Goal: Task Accomplishment & Management: Manage account settings

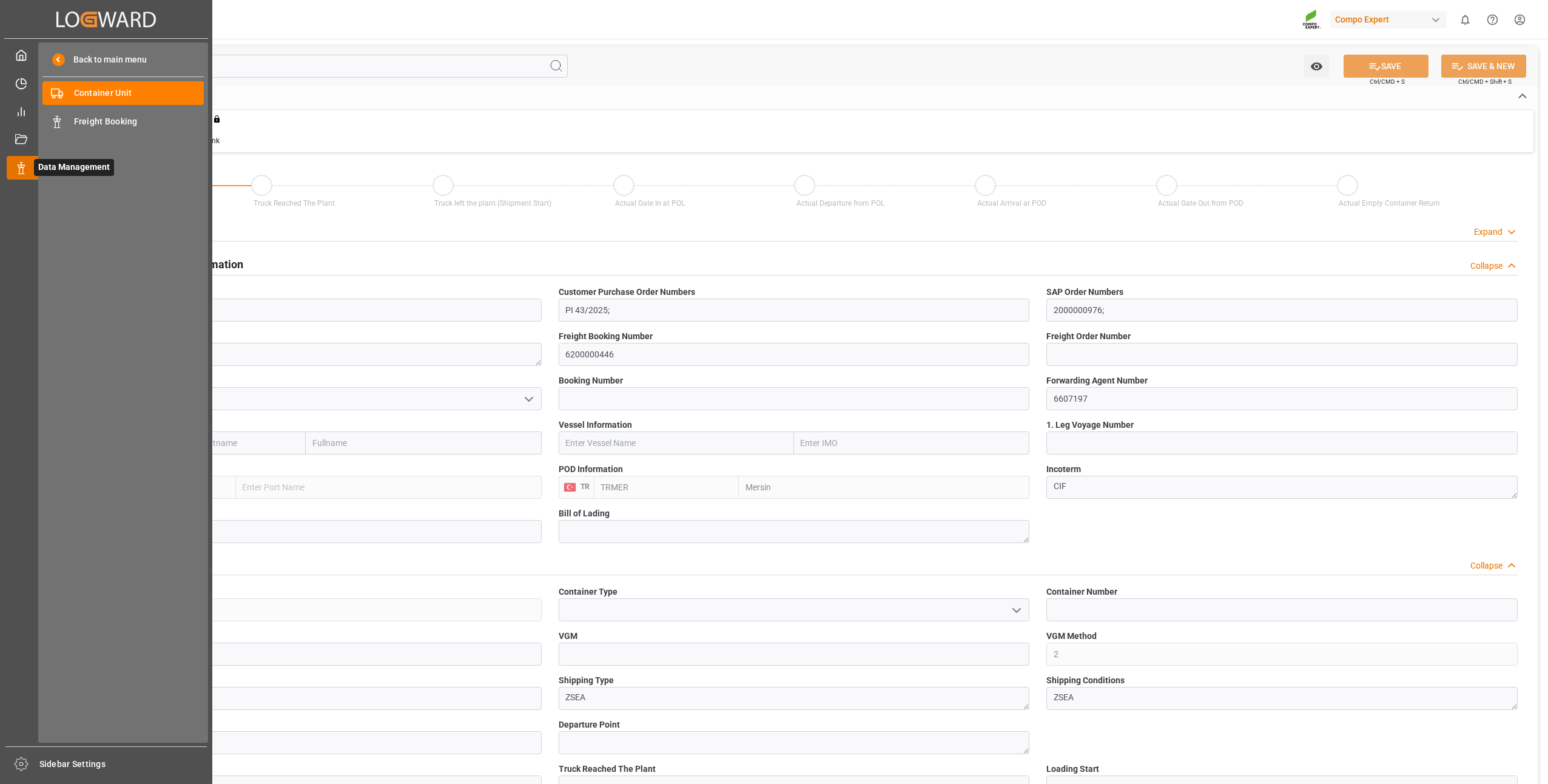
click at [18, 177] on div "Data Management Data Management" at bounding box center [107, 168] width 199 height 24
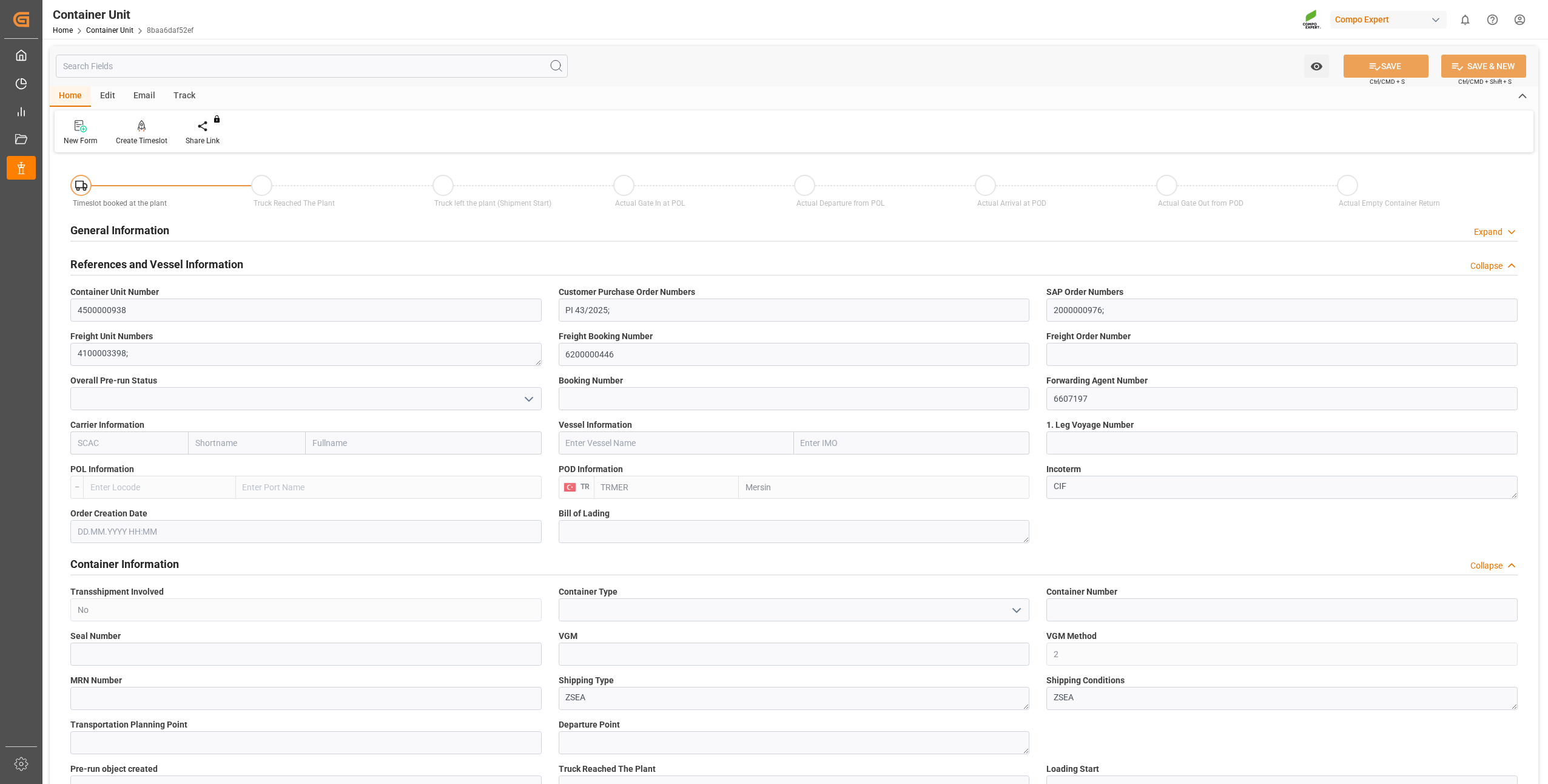
click at [435, 370] on div "Overall Pre-run Status" at bounding box center [306, 392] width 488 height 44
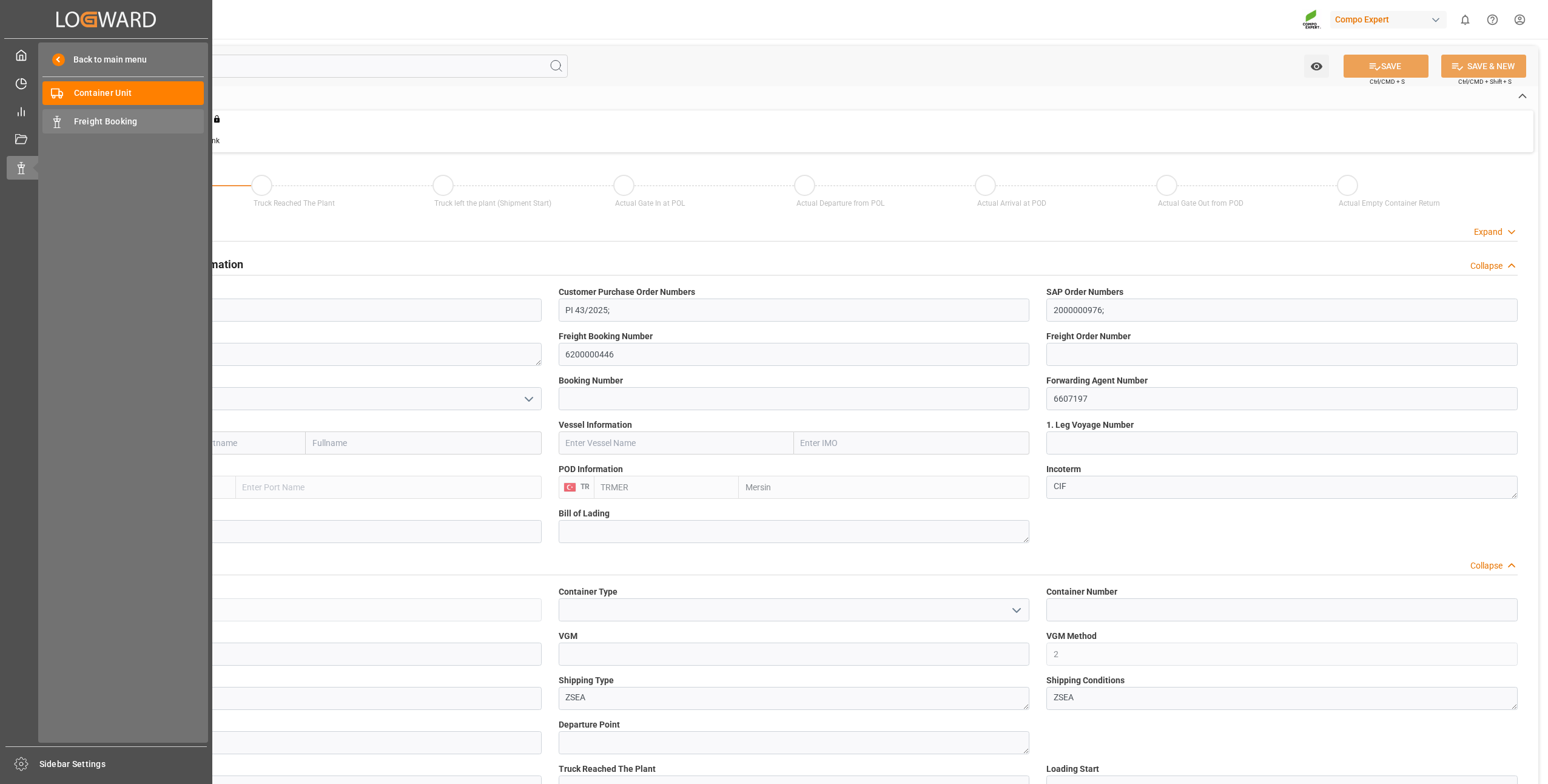
click at [78, 127] on span "Freight Booking" at bounding box center [139, 122] width 130 height 13
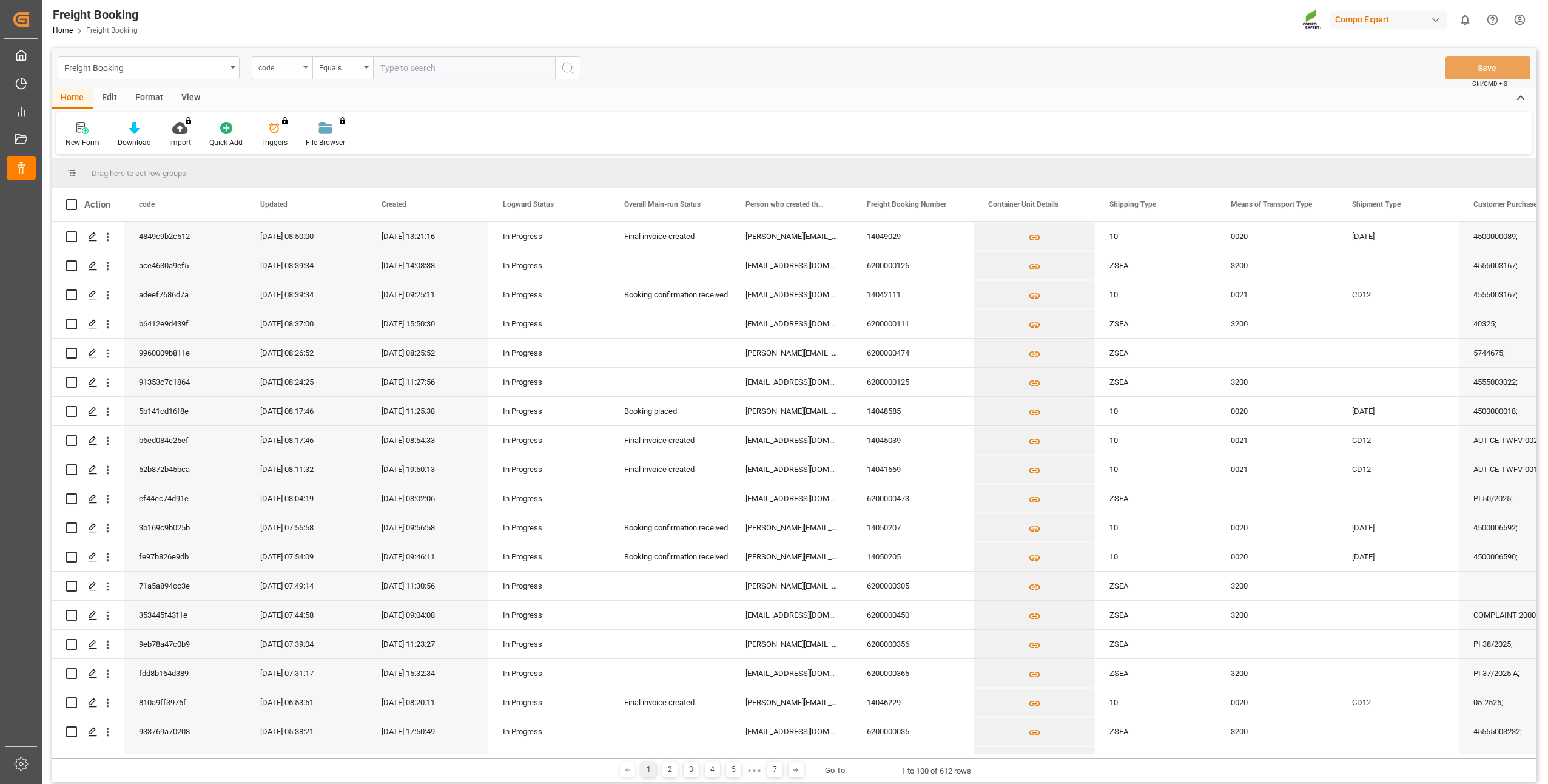
click at [305, 71] on div "code" at bounding box center [282, 67] width 60 height 23
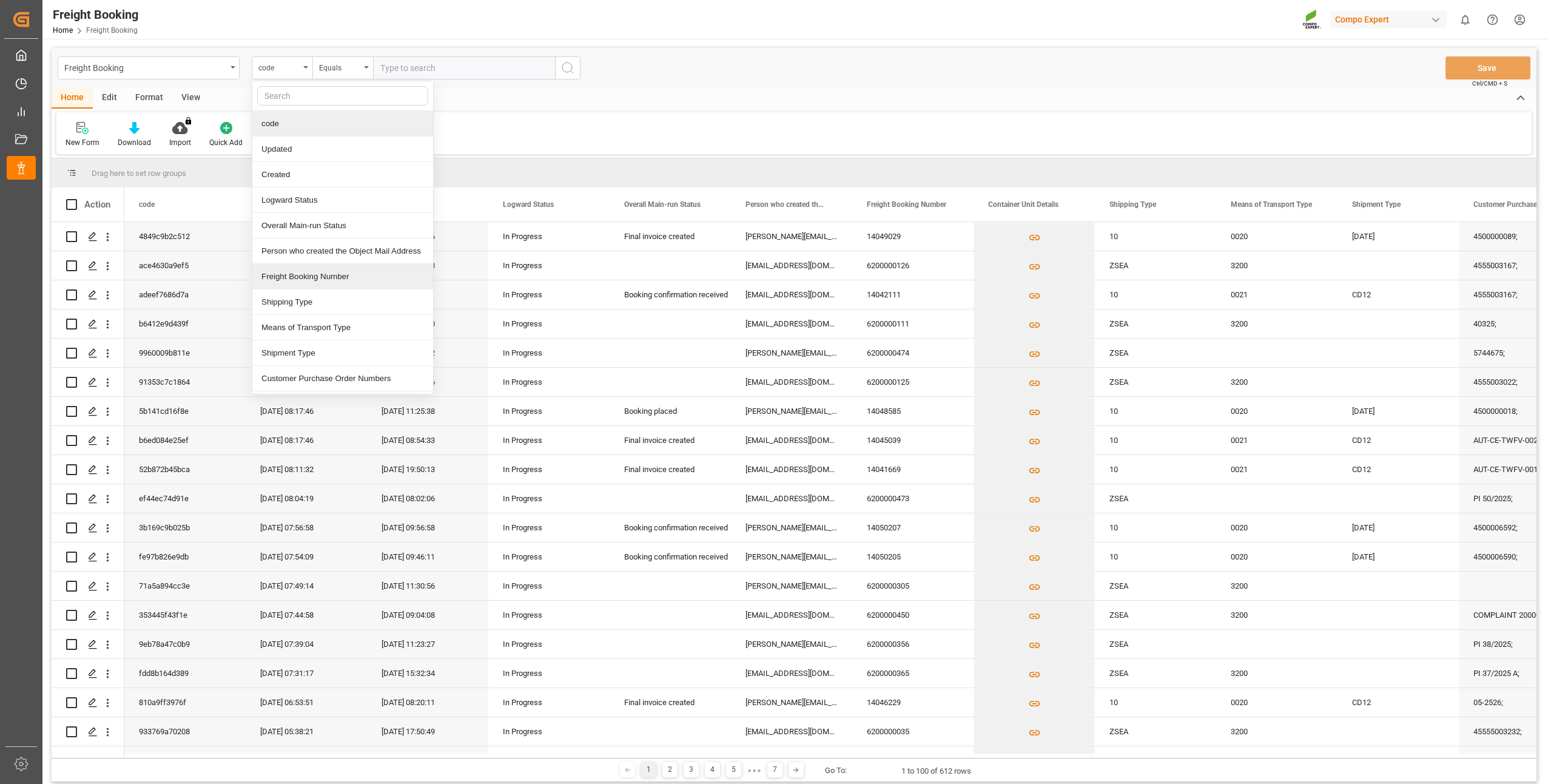
click at [277, 275] on div "Freight Booking Number" at bounding box center [343, 276] width 181 height 25
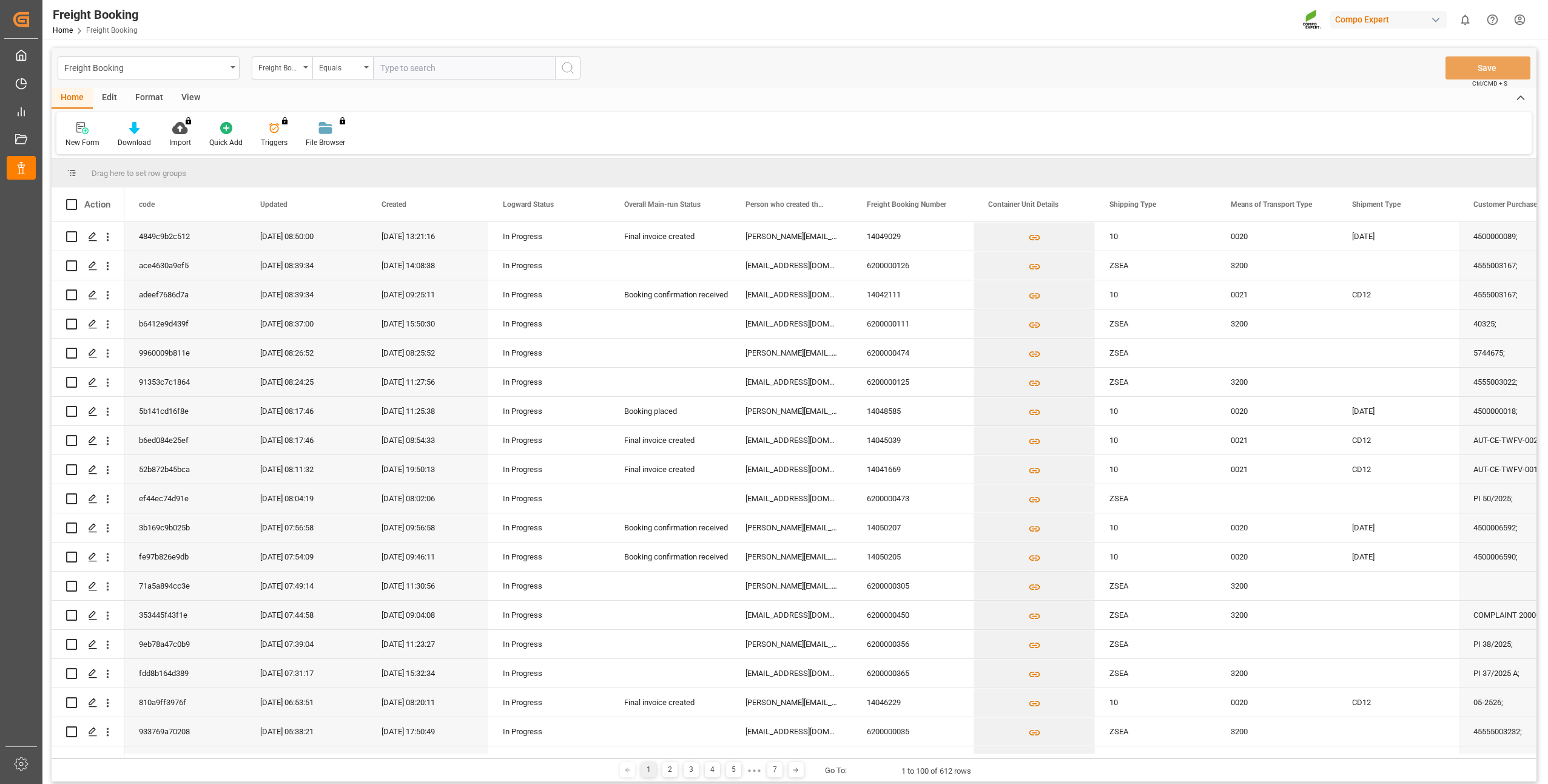
click at [394, 74] on input "text" at bounding box center [464, 67] width 182 height 23
type input "6"
drag, startPoint x: 394, startPoint y: 65, endPoint x: 370, endPoint y: 65, distance: 24.0
click at [370, 65] on div "Freight Booking Number Equals 6" at bounding box center [416, 67] width 329 height 23
paste input "6200000446"
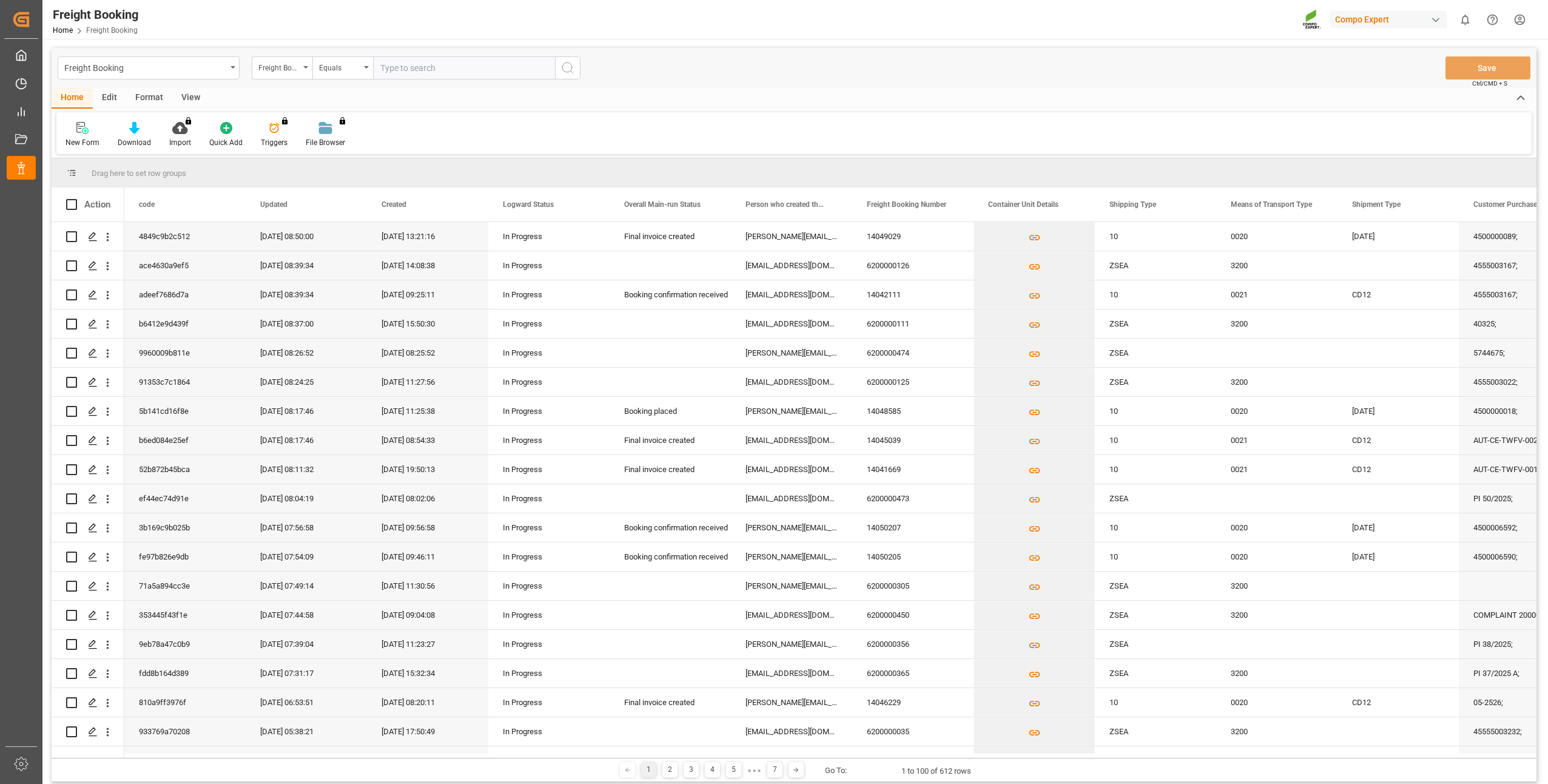
type input "6200000446"
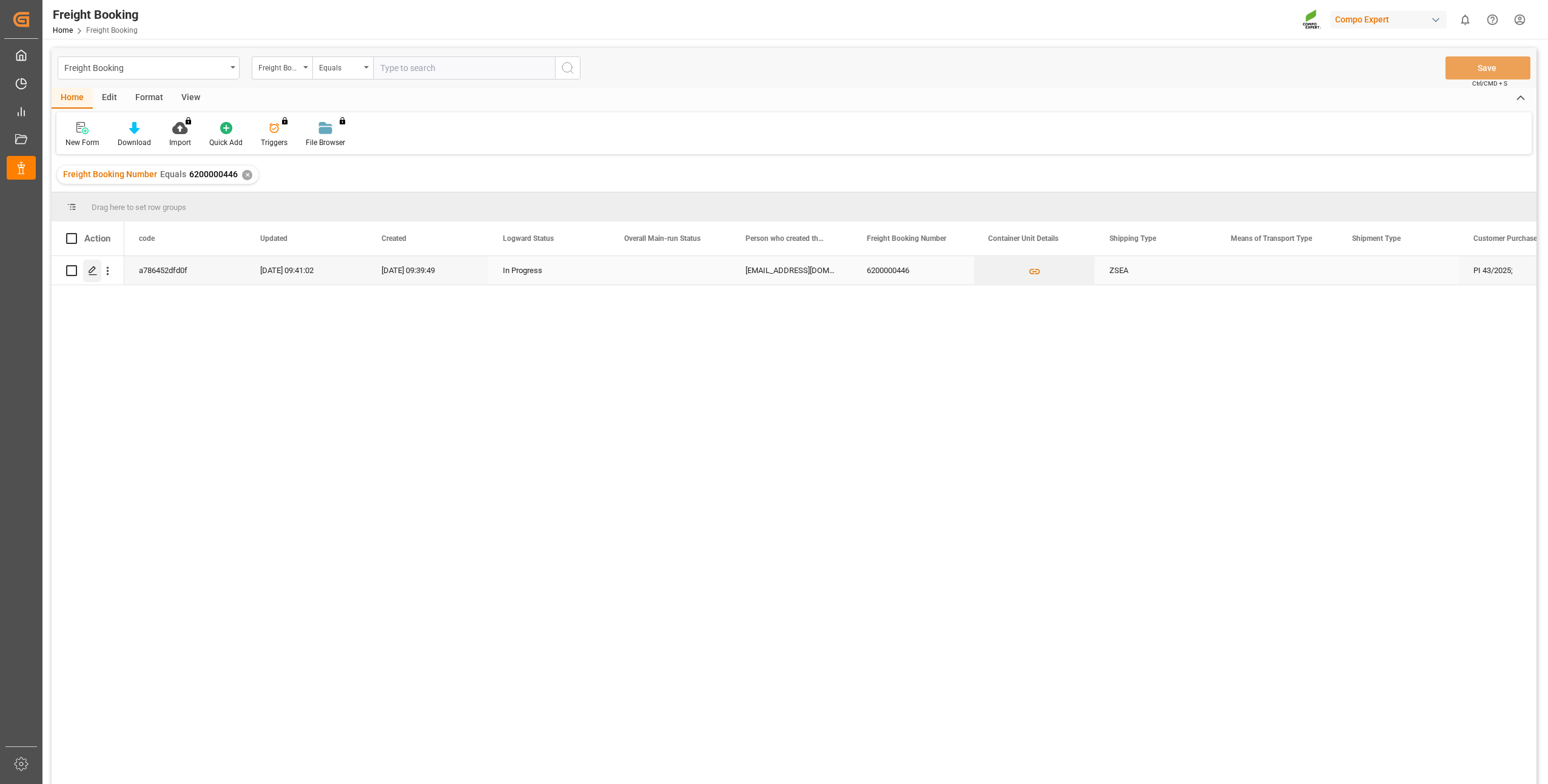
click at [92, 272] on icon "Press SPACE to select this row." at bounding box center [93, 271] width 9 height 9
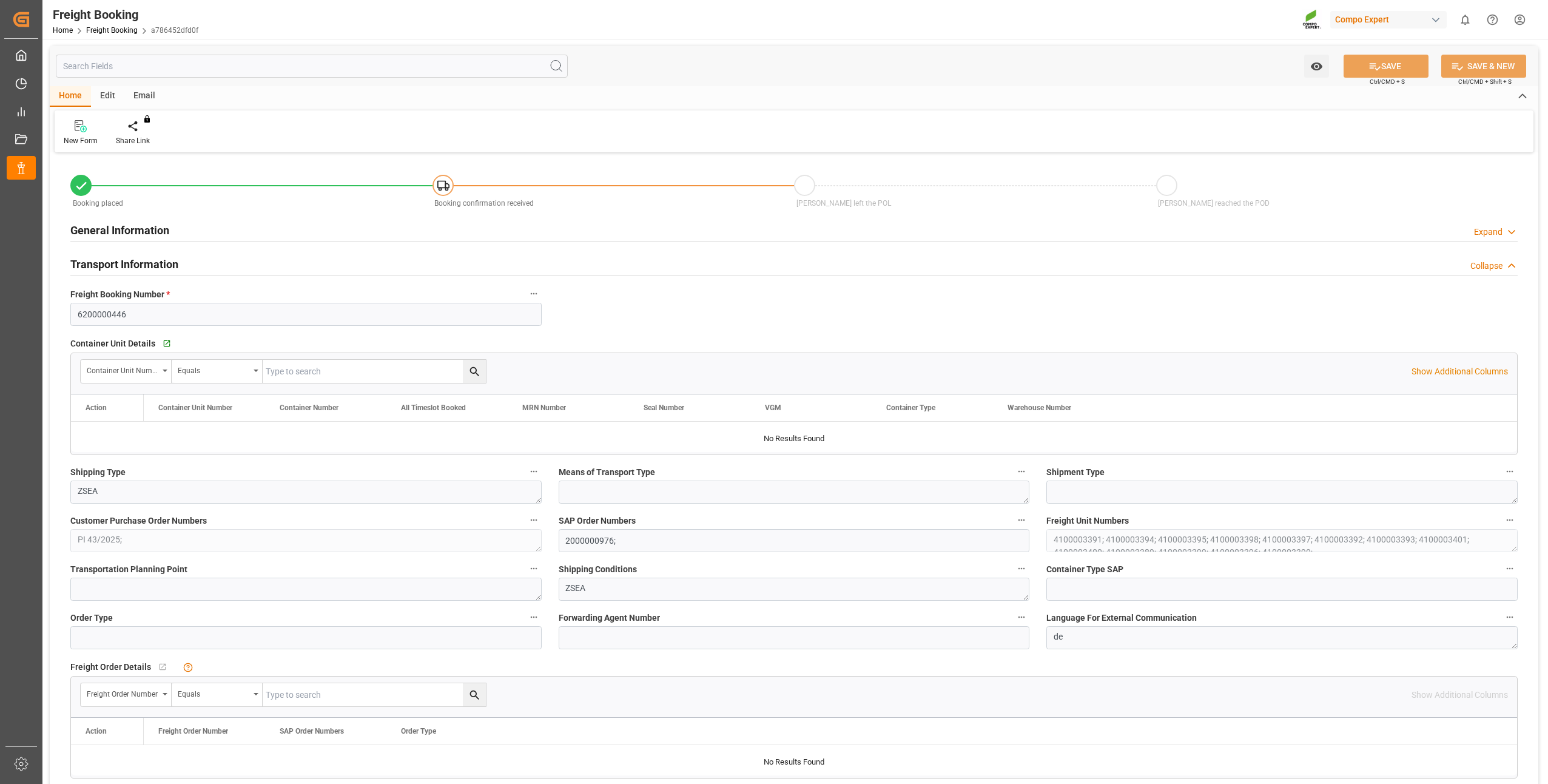
type input "TRMER"
type input "0"
type input "268632"
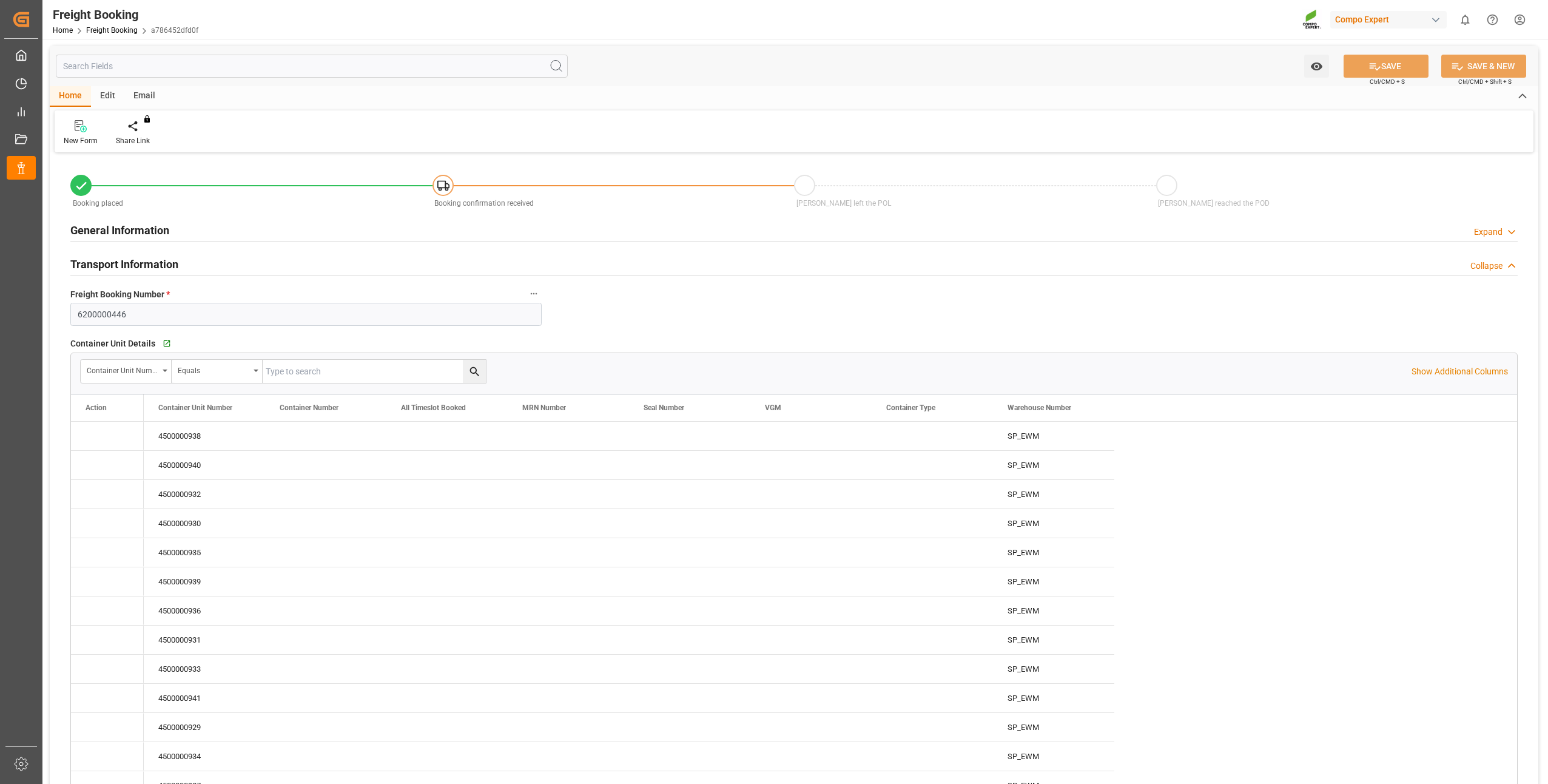
type input "[DATE] 01:00"
type input "[DATE] 09:39"
type input "[DATE] 09:40"
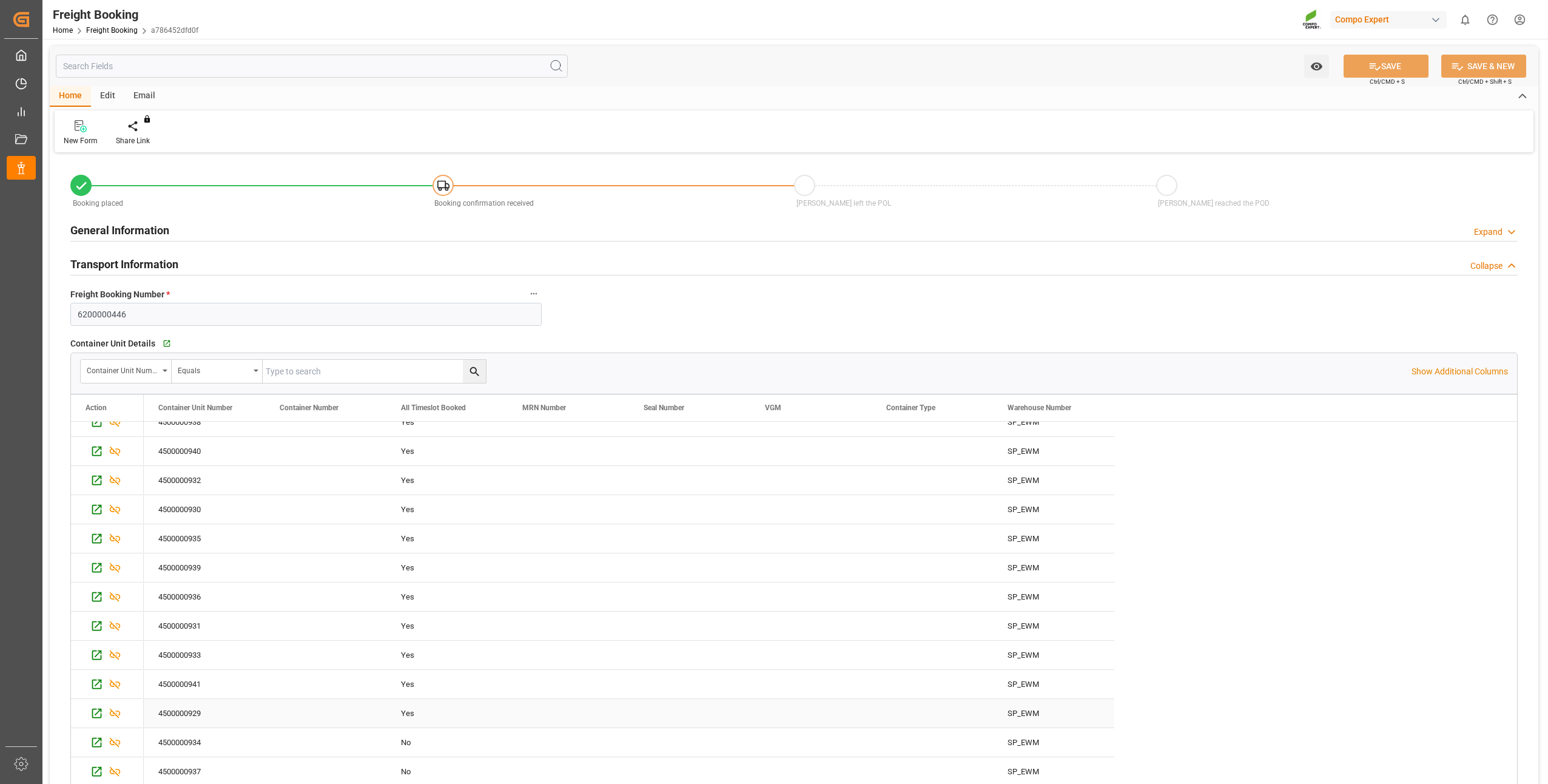
scroll to position [122, 0]
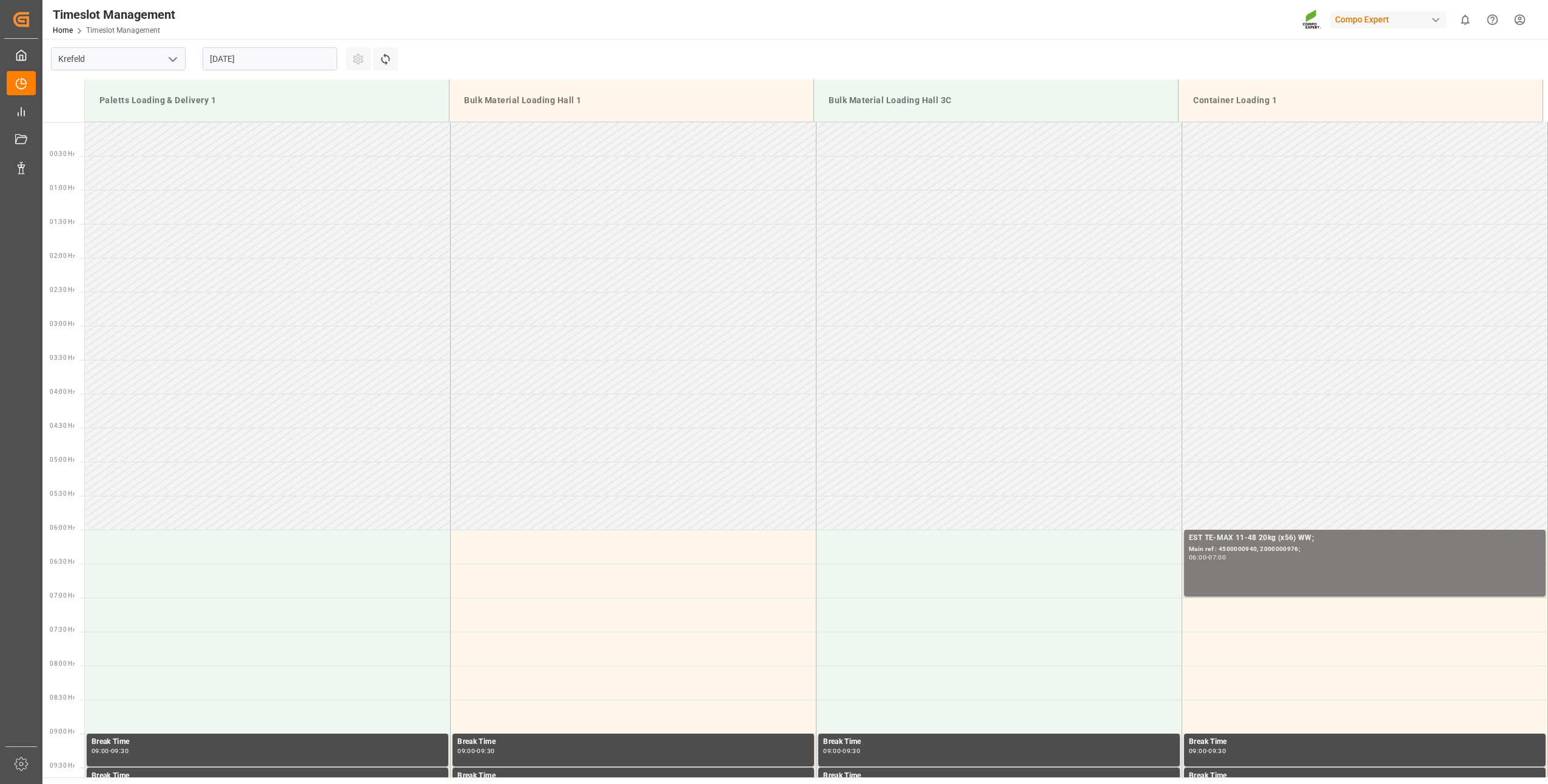
scroll to position [332, 0]
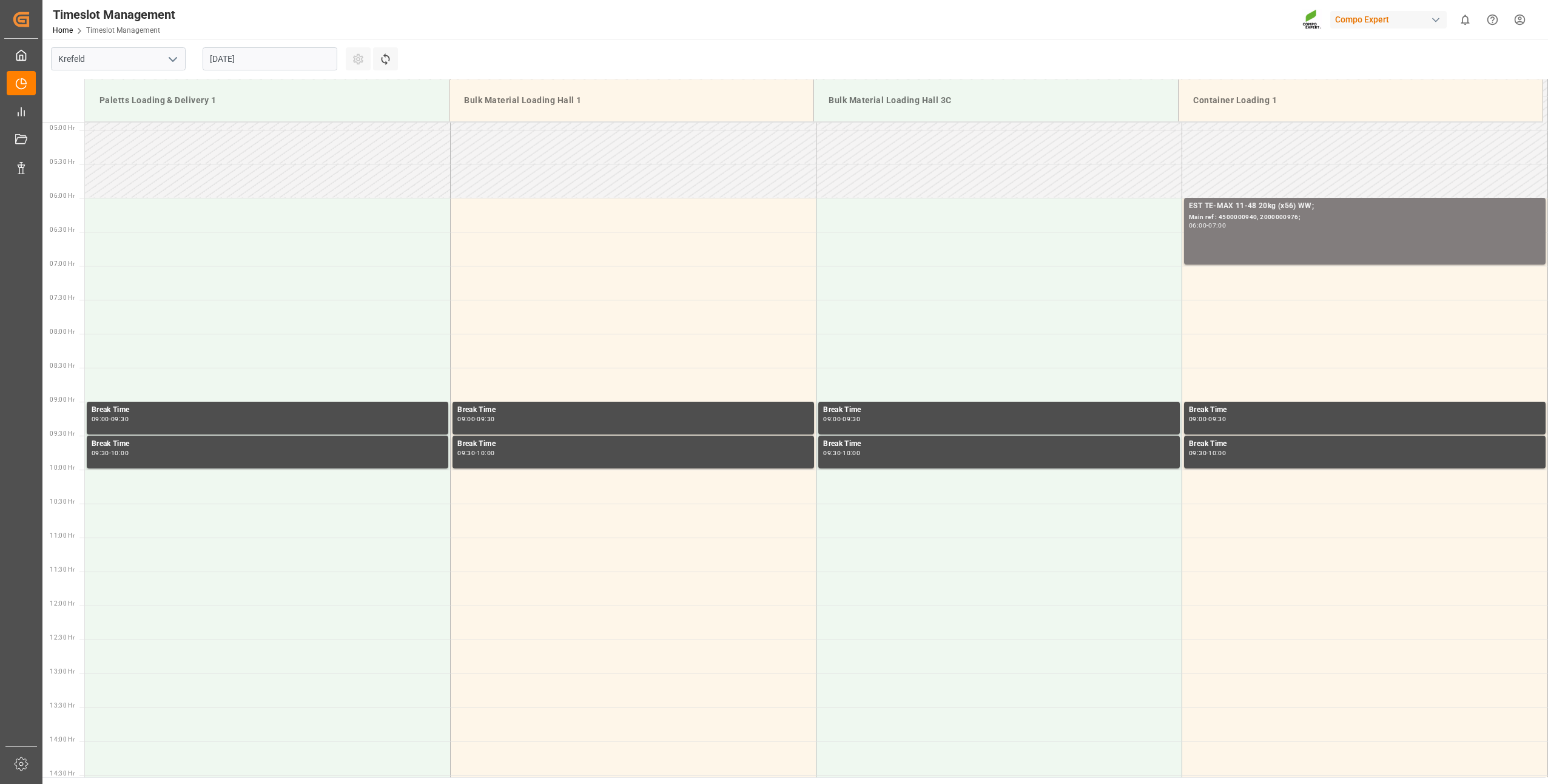
click at [265, 68] on input "01.09.2025" at bounding box center [270, 58] width 135 height 23
click at [266, 135] on span "3" at bounding box center [265, 132] width 4 height 9
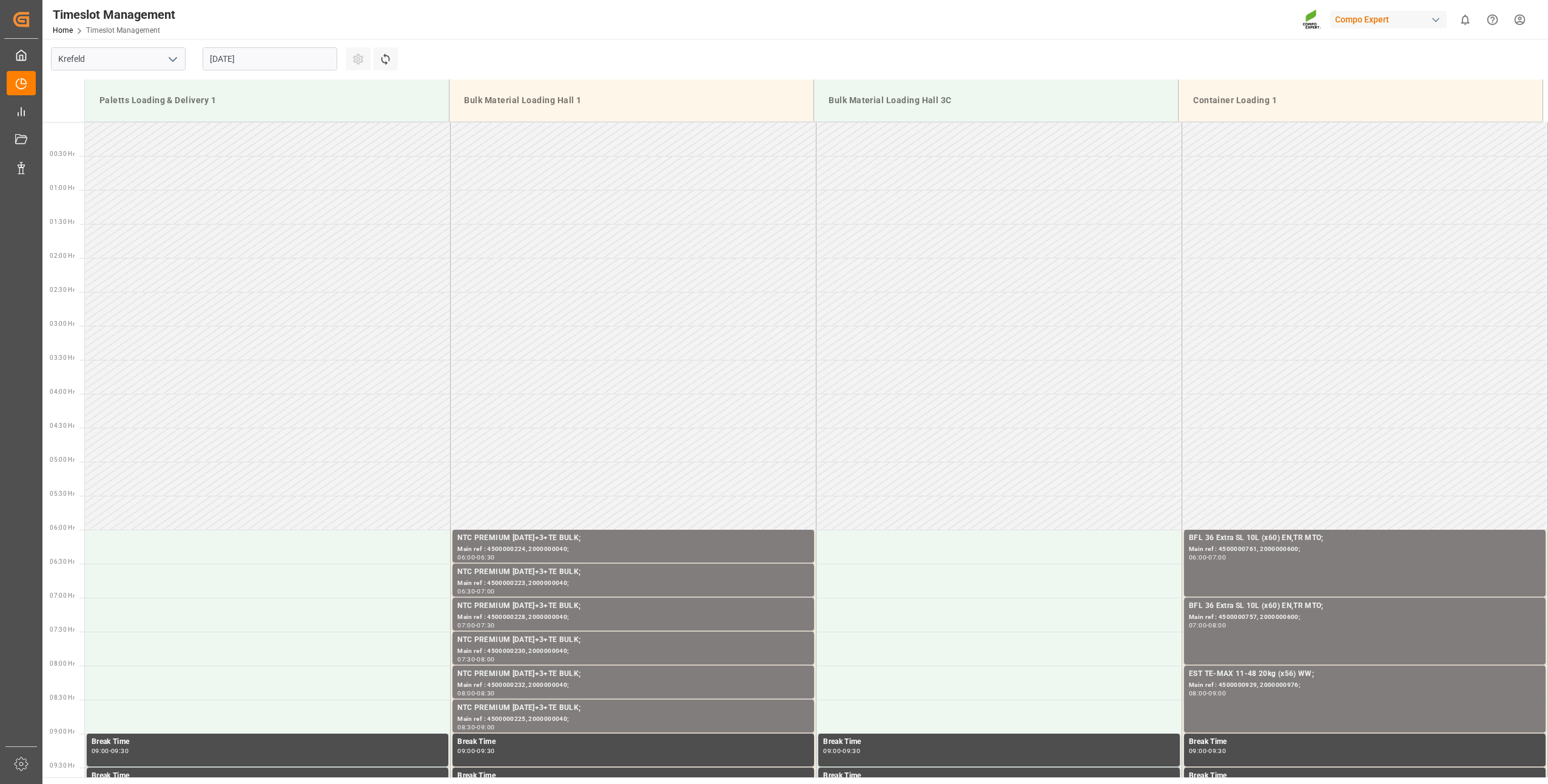
scroll to position [535, 0]
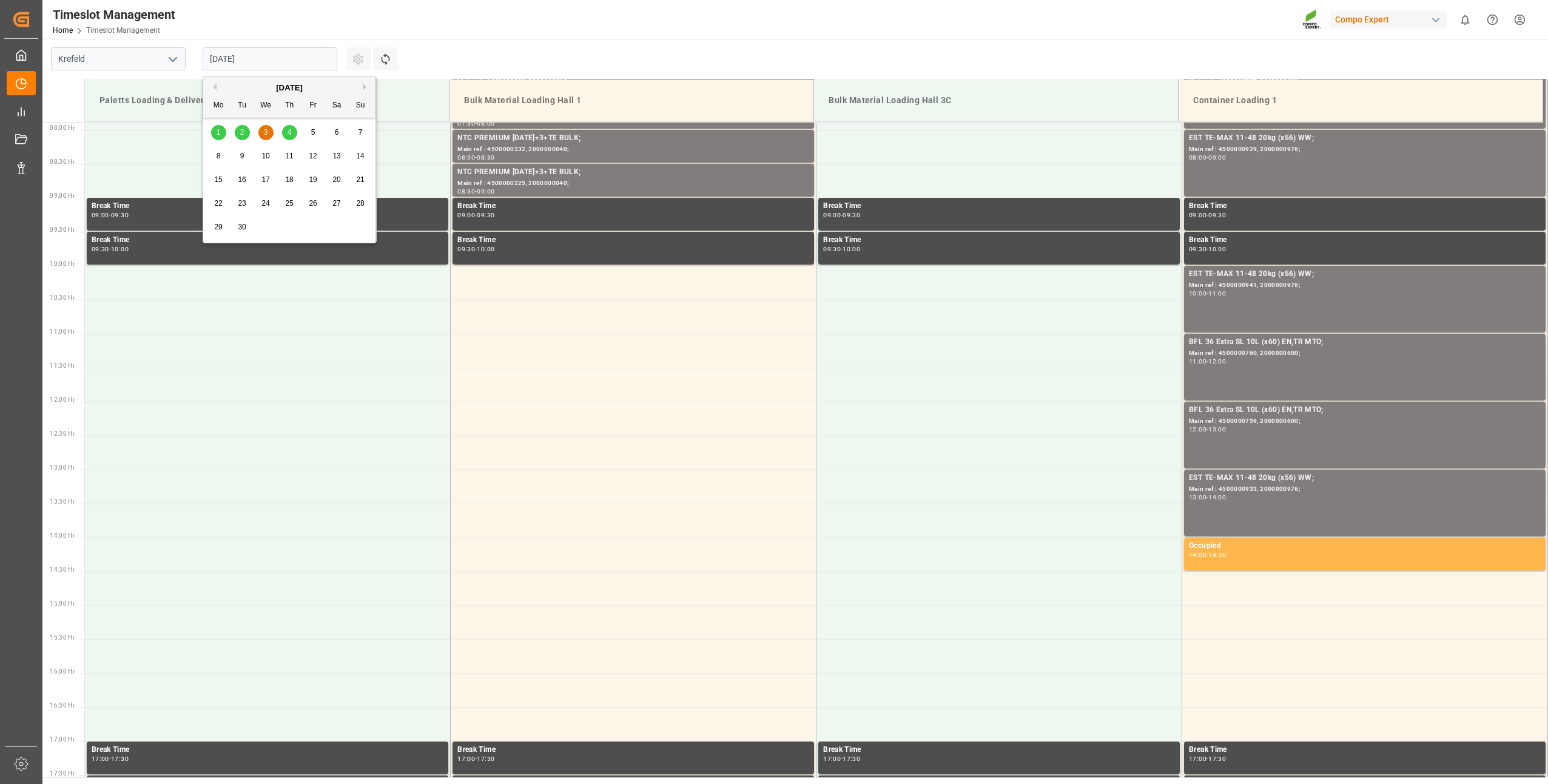
click at [301, 56] on input "03.09.2025" at bounding box center [270, 58] width 135 height 23
click at [241, 132] on span "2" at bounding box center [242, 132] width 4 height 9
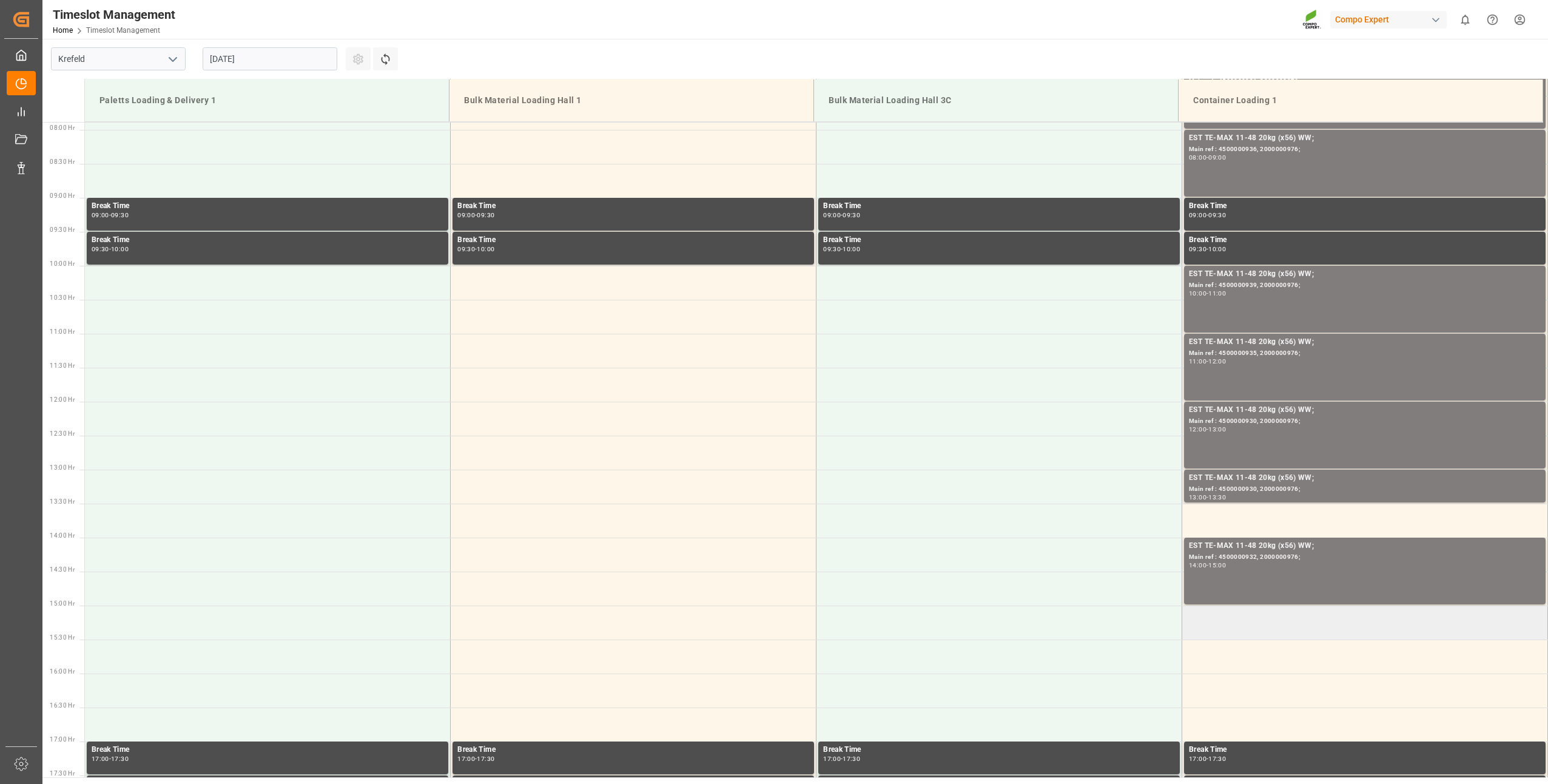
scroll to position [596, 0]
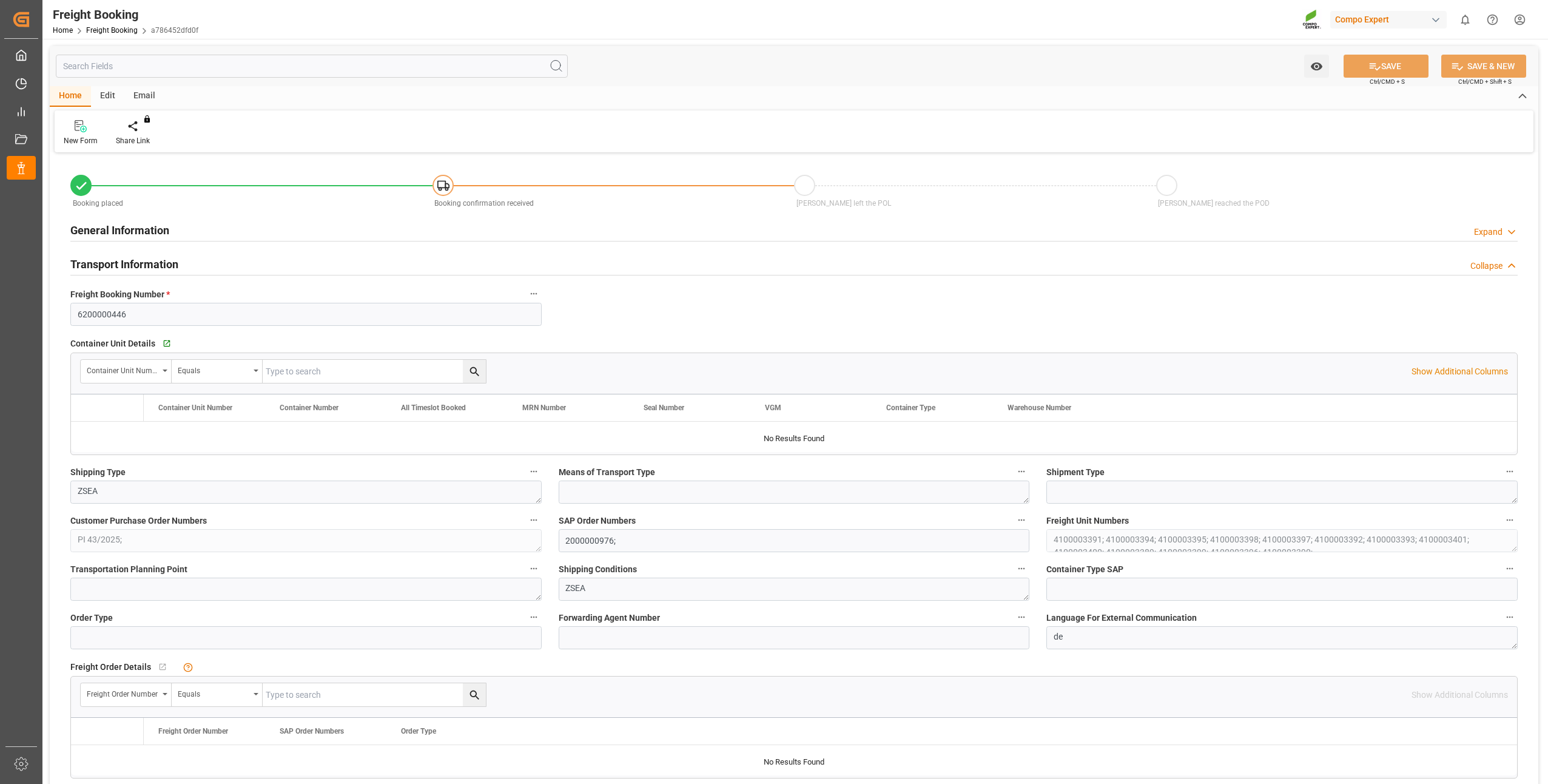
type input "TRMER"
type input "0"
type input "268632"
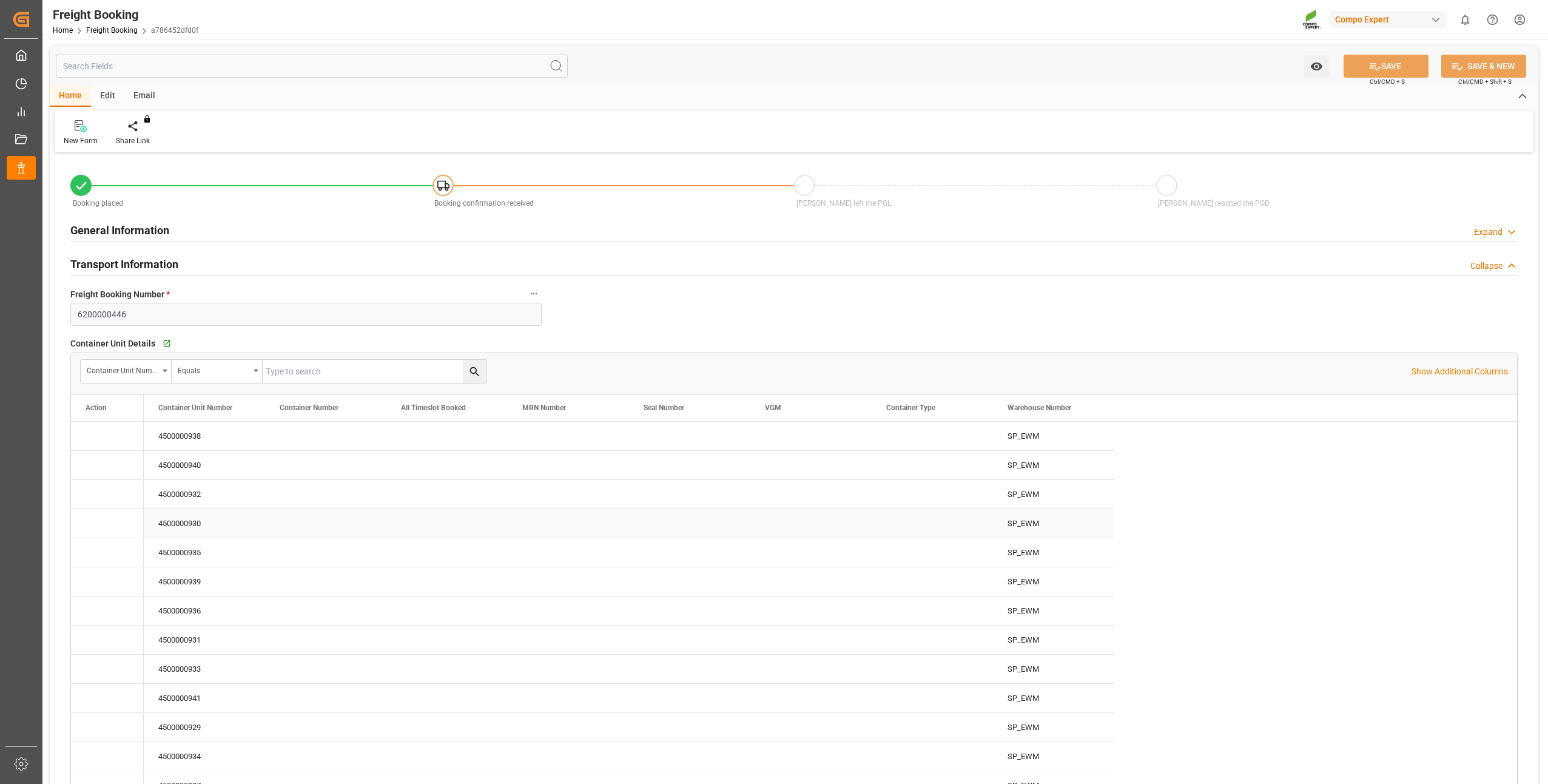
type input "[DATE] 01:00"
type input "[DATE] 09:39"
type input "[DATE] 09:40"
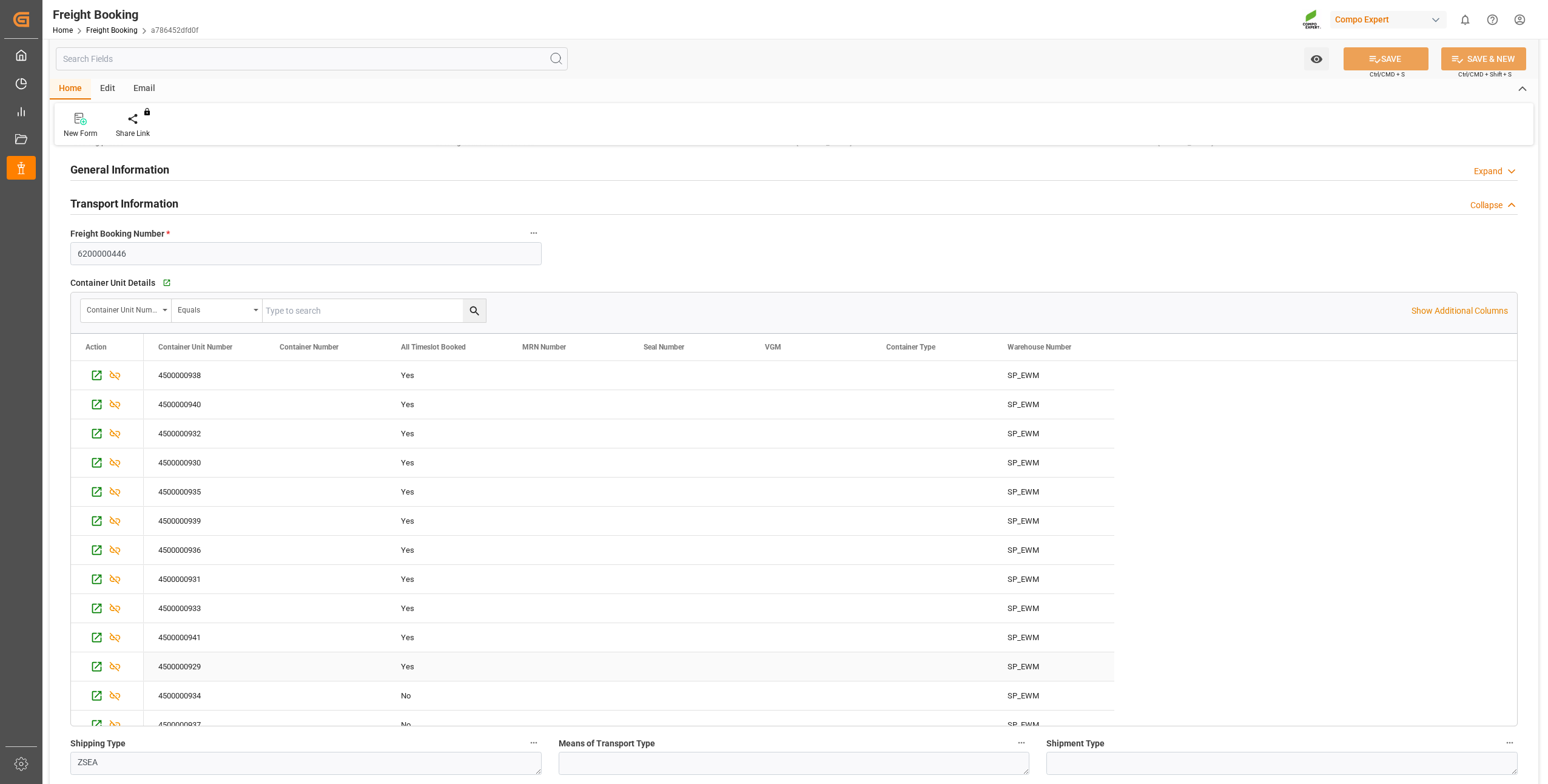
scroll to position [14, 0]
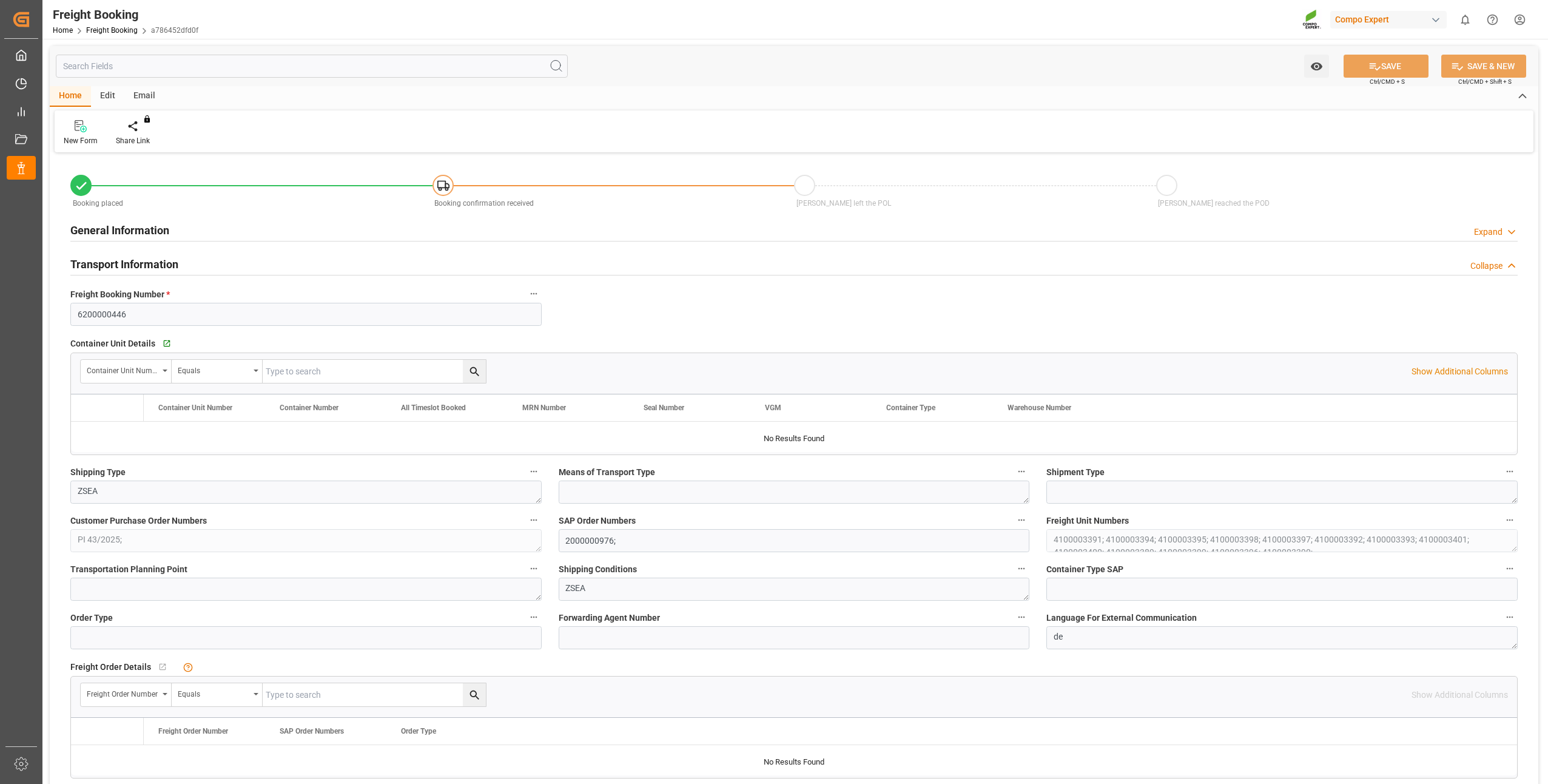
type input "TRMER"
type input "0"
type input "268632"
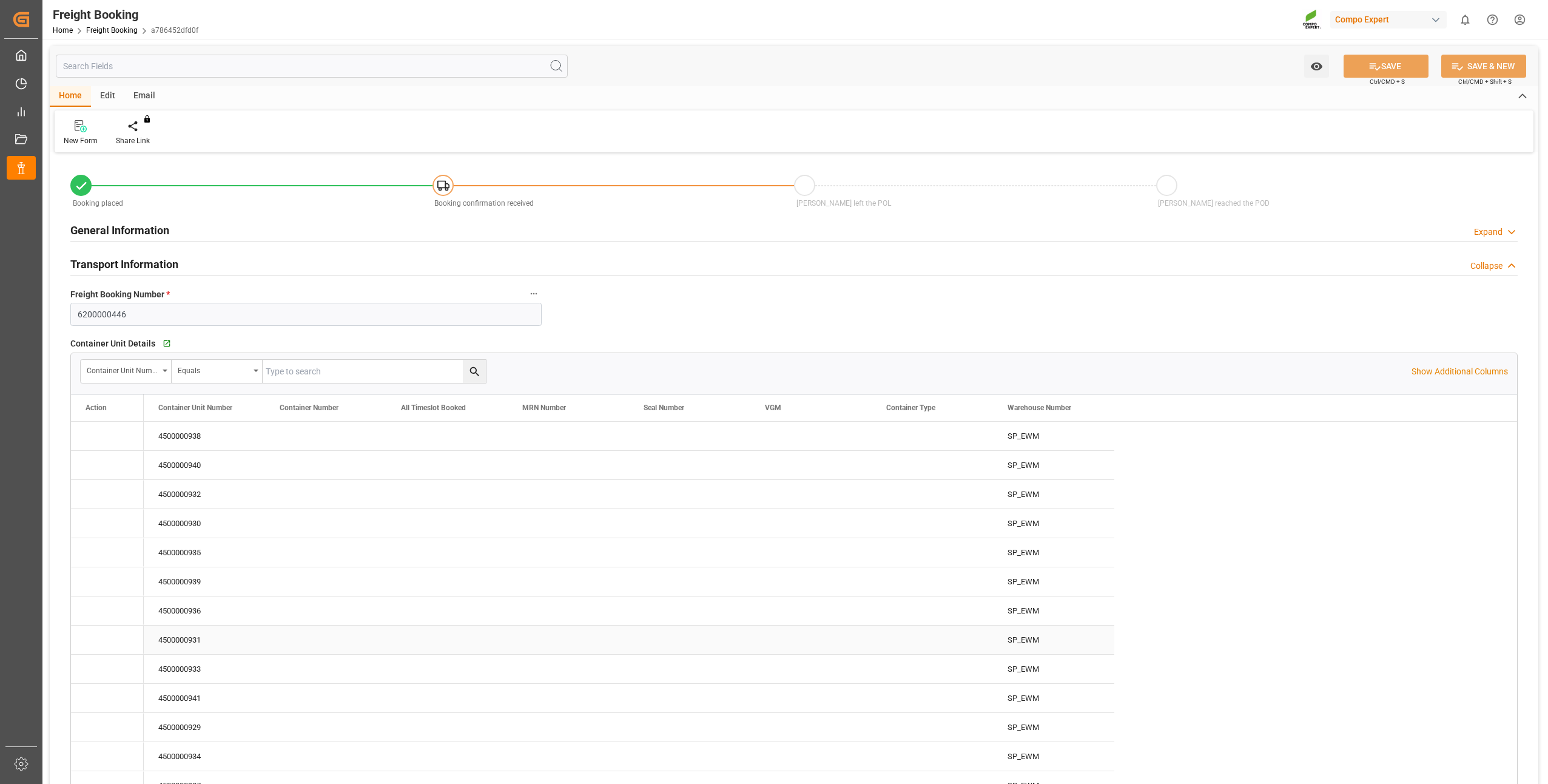
type input "[DATE] 01:00"
type input "[DATE] 09:39"
type input "[DATE] 09:40"
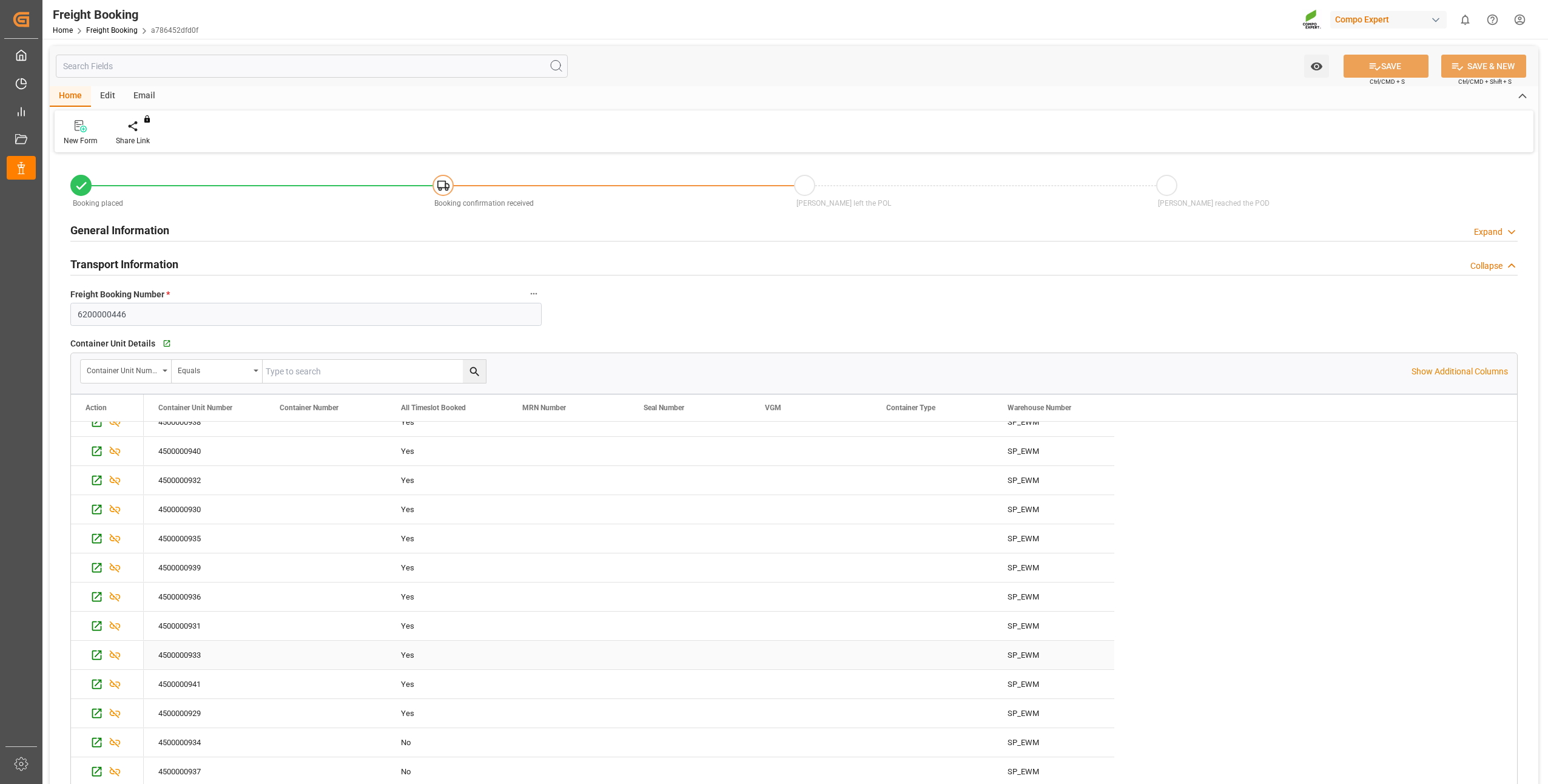
scroll to position [122, 0]
